Goal: Find specific page/section: Find specific page/section

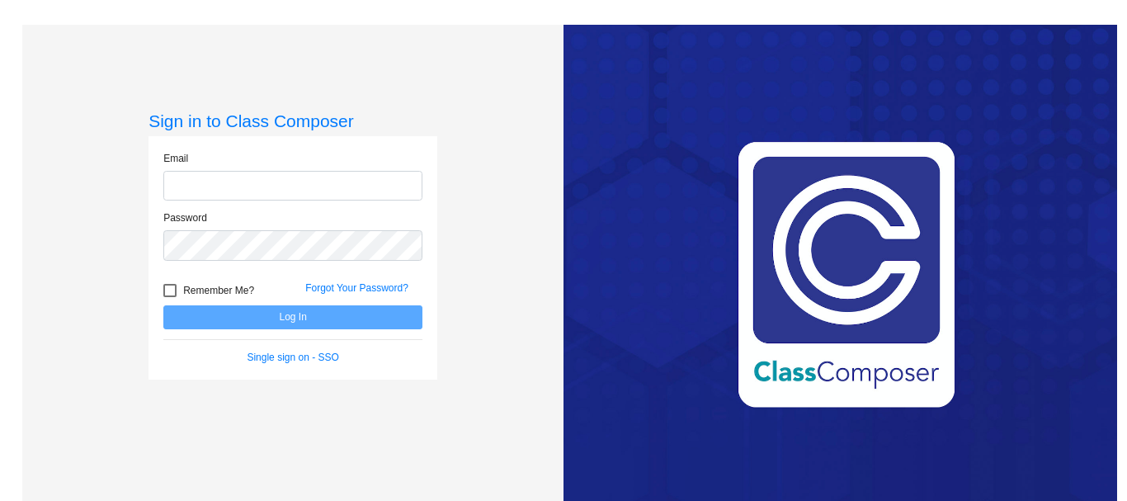
type input "[PERSON_NAME][EMAIL_ADDRESS][PERSON_NAME][DOMAIN_NAME]"
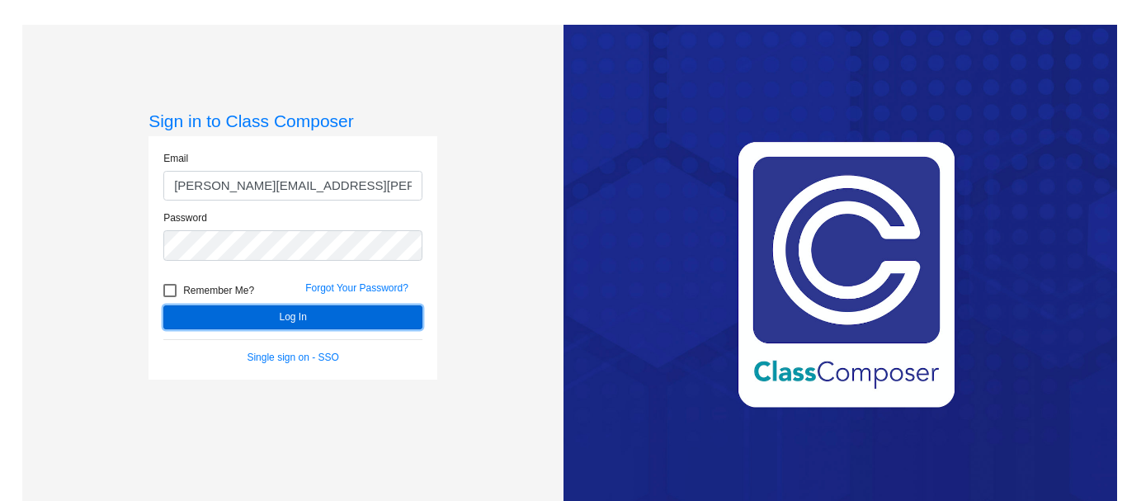
click at [276, 318] on button "Log In" at bounding box center [292, 317] width 259 height 24
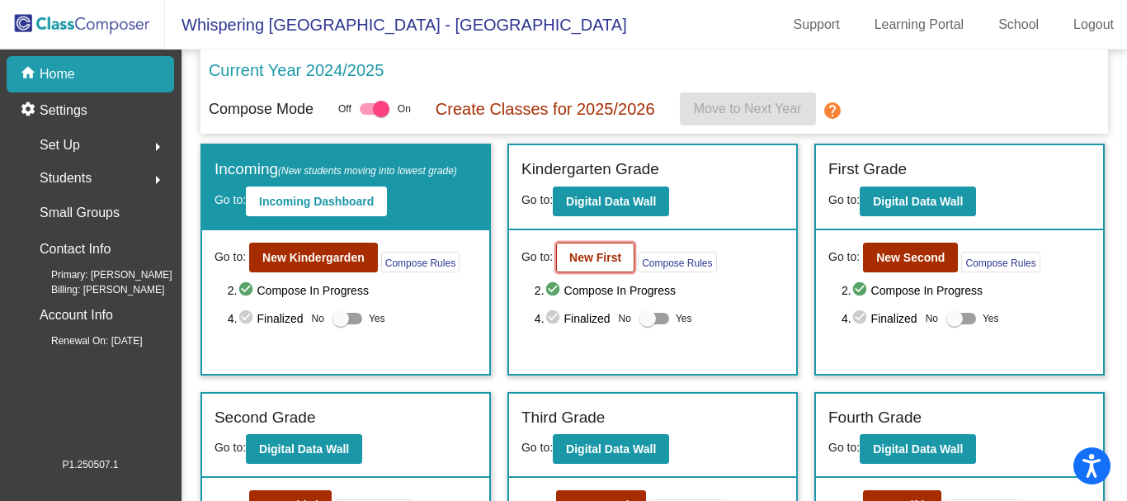
click at [579, 254] on b "New First" at bounding box center [595, 257] width 52 height 13
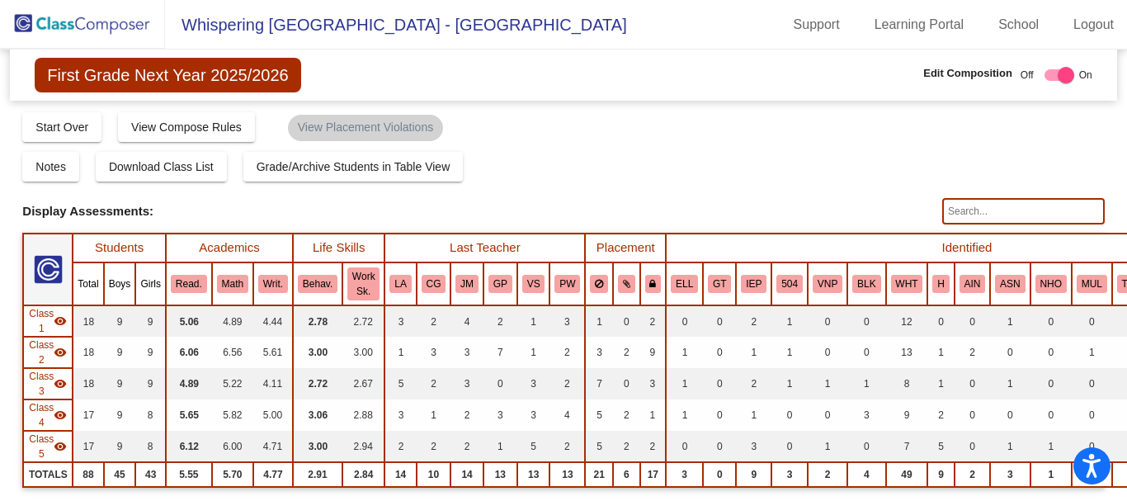
click at [952, 210] on input "text" at bounding box center [1024, 211] width 163 height 26
click at [987, 213] on input "[PERSON_NAME]" at bounding box center [1024, 211] width 163 height 26
type input "c"
type input "k"
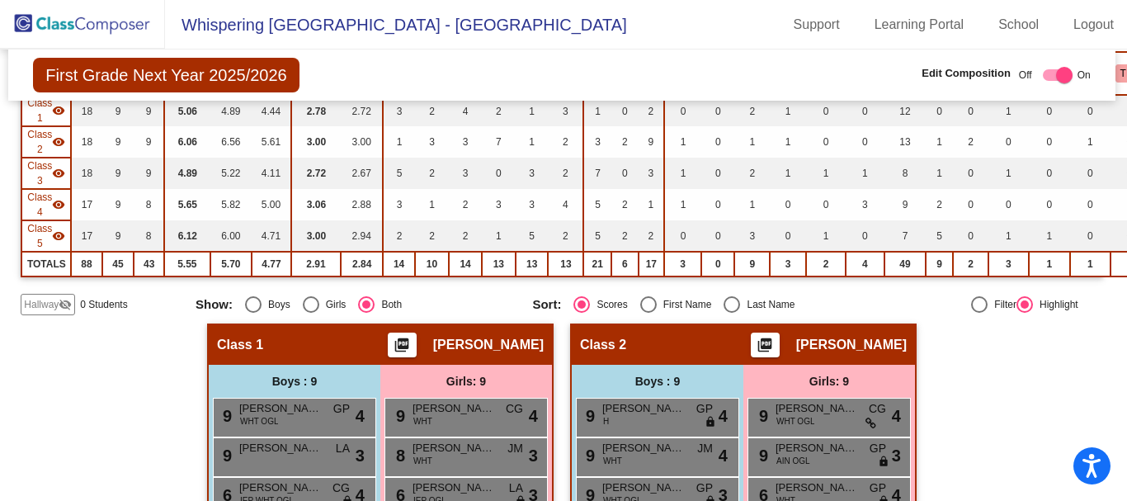
scroll to position [0, 2]
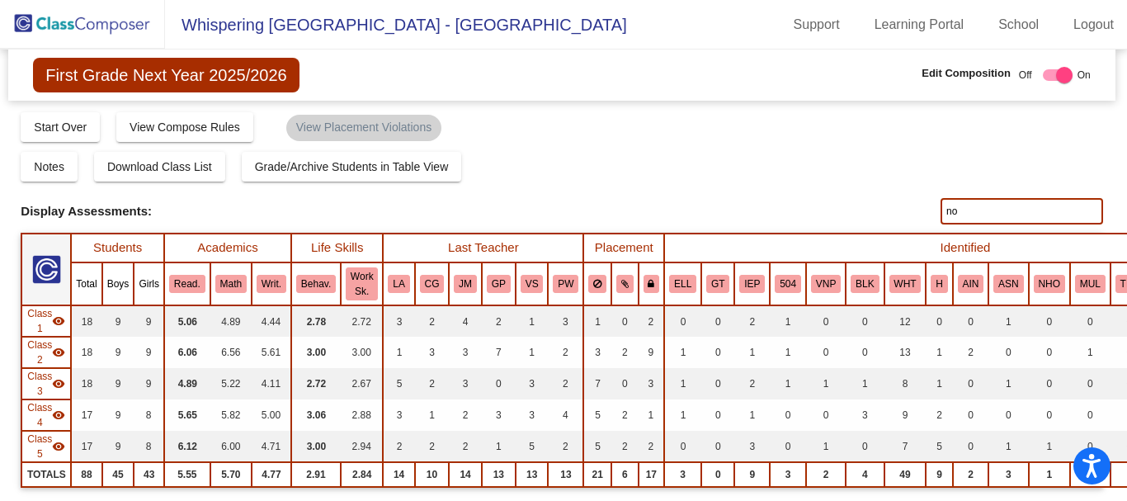
type input "n"
type input "[PERSON_NAME]"
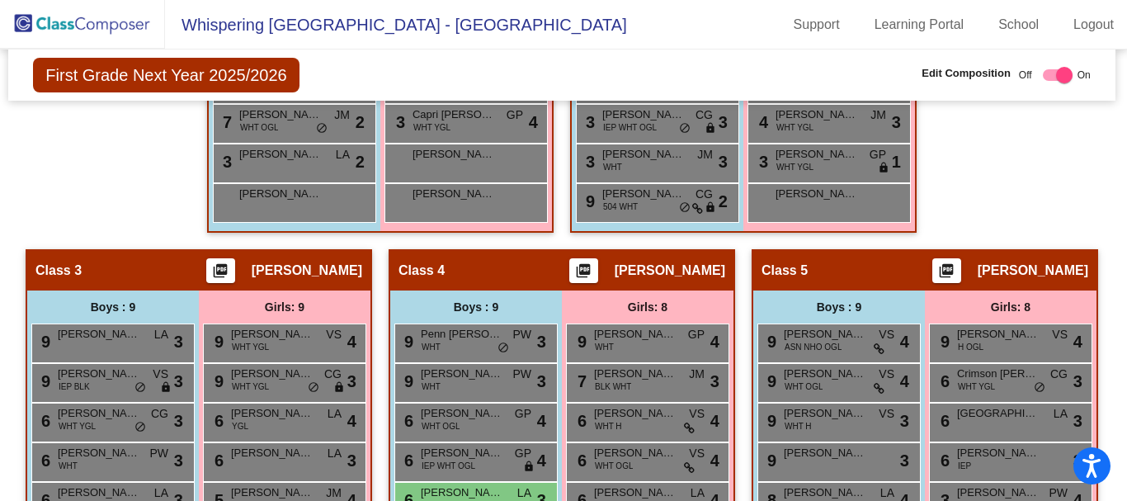
scroll to position [735, 2]
